Goal: Transaction & Acquisition: Register for event/course

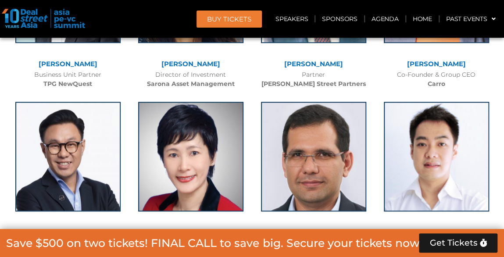
scroll to position [1973, 0]
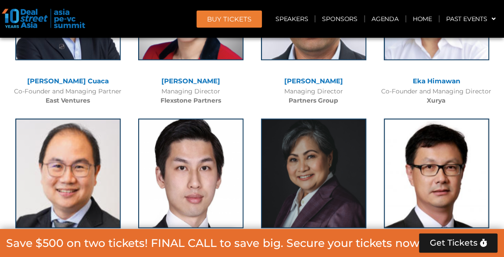
drag, startPoint x: 230, startPoint y: 7, endPoint x: 229, endPoint y: 12, distance: 4.5
click at [230, 10] on header "BUY Tickets Speakers Sponsors Agenda Home Past Events JKT 2025 SG 2024 JKT 2024…" at bounding box center [252, 19] width 504 height 38
click at [235, 16] on span "BUY Tickets" at bounding box center [229, 19] width 44 height 7
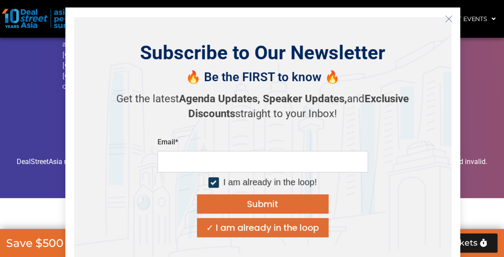
scroll to position [7765, 0]
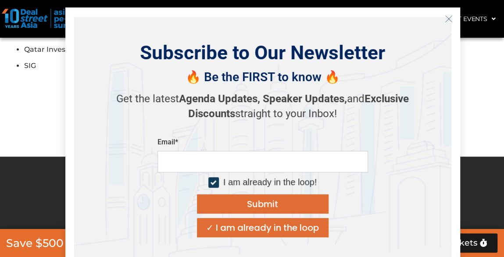
click at [447, 18] on icon "Close" at bounding box center [449, 19] width 8 height 8
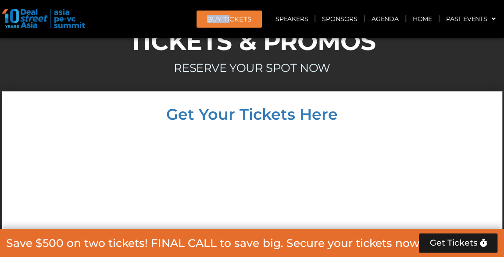
scroll to position [7896, 0]
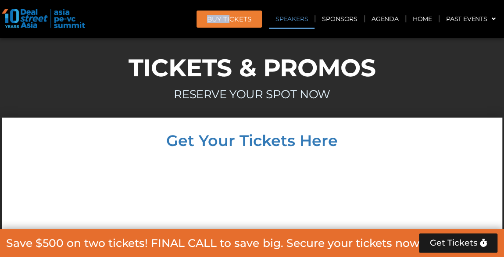
click at [287, 17] on link "Speakers" at bounding box center [292, 19] width 46 height 20
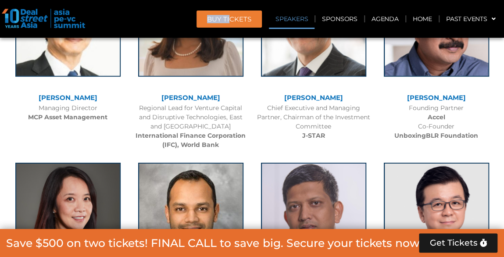
scroll to position [951, 0]
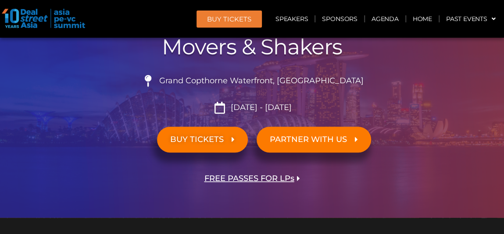
scroll to position [132, 0]
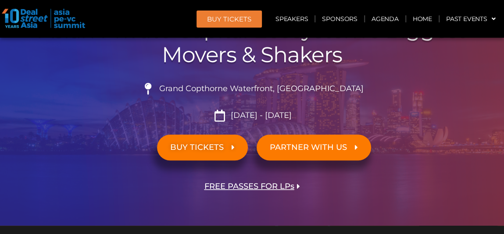
click at [225, 150] on span "BUY TICKETS" at bounding box center [202, 147] width 64 height 8
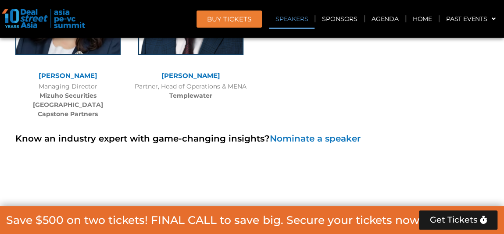
scroll to position [6098, 0]
